Goal: Register for event/course

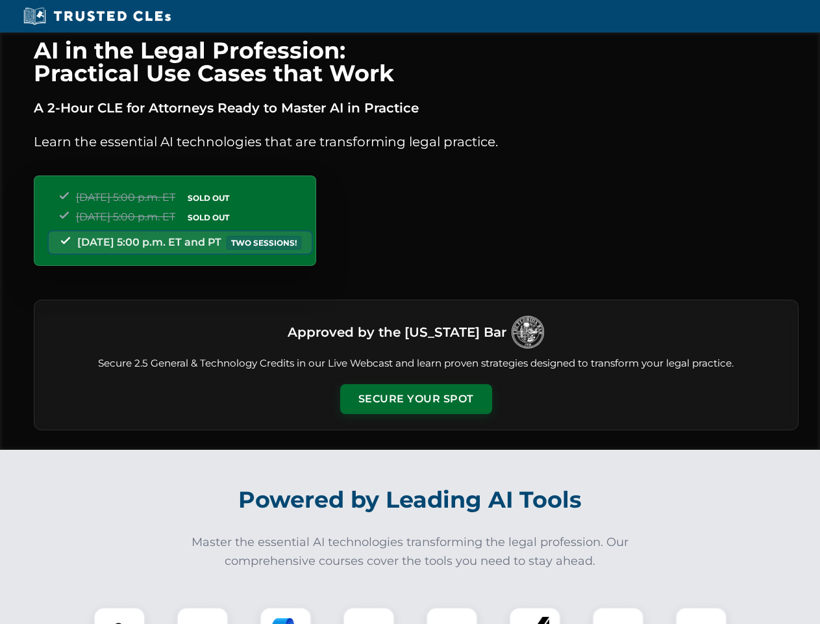
click at [416, 399] on button "Secure Your Spot" at bounding box center [416, 399] width 152 height 30
click at [120, 615] on img at bounding box center [120, 633] width 38 height 38
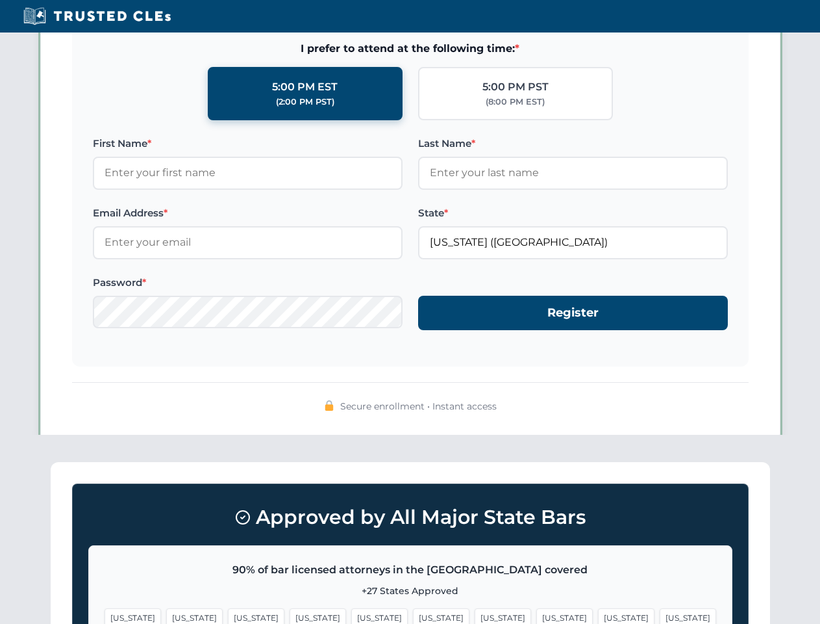
click at [475, 615] on span "[US_STATE]" at bounding box center [503, 617] width 57 height 19
click at [598, 615] on span "[US_STATE]" at bounding box center [626, 617] width 57 height 19
